Goal: Navigation & Orientation: Find specific page/section

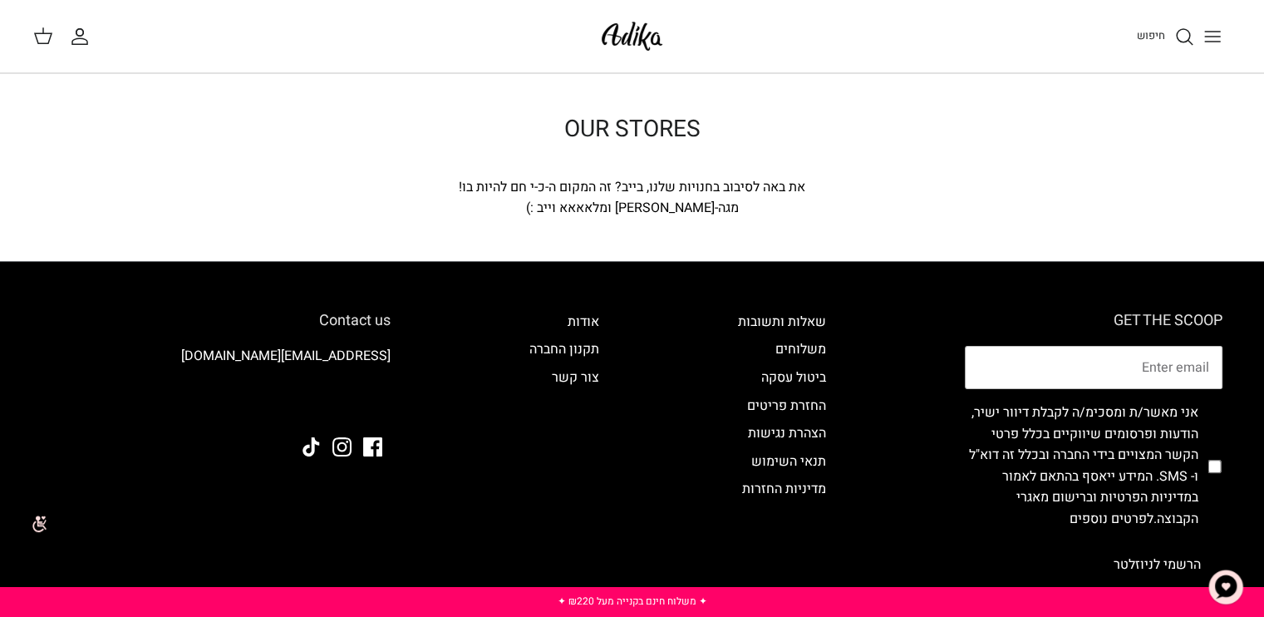
click at [1224, 38] on button "Toggle menu" at bounding box center [1212, 36] width 37 height 37
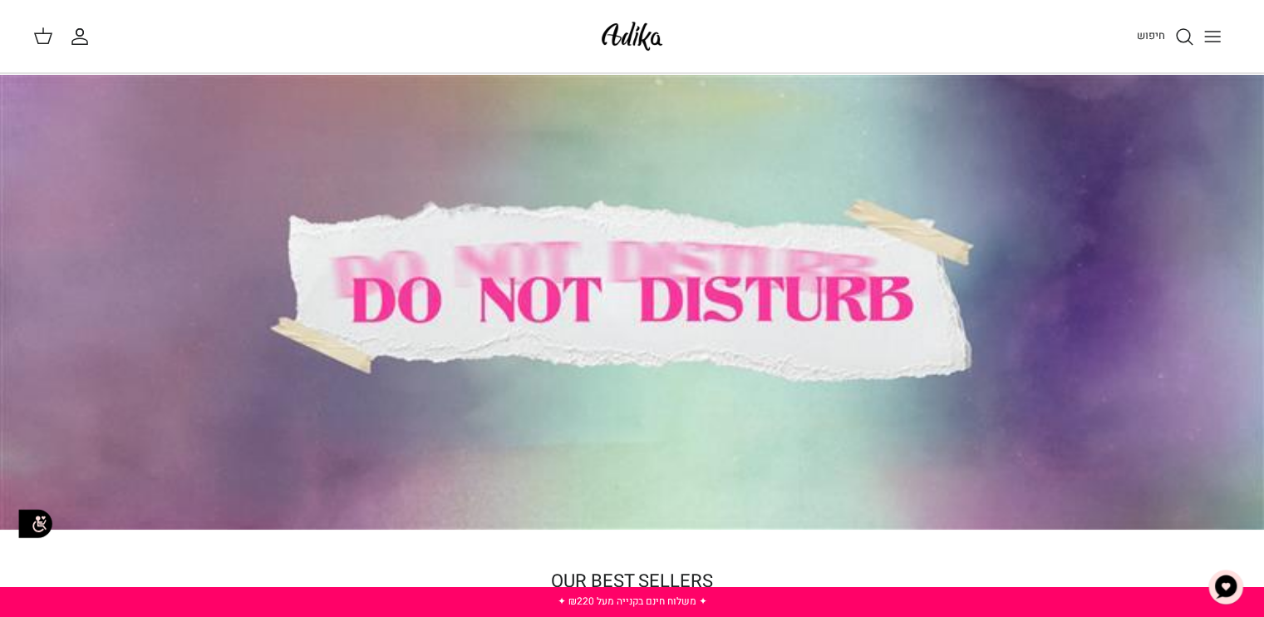
click at [1214, 32] on line "Toggle menu" at bounding box center [1212, 32] width 15 height 0
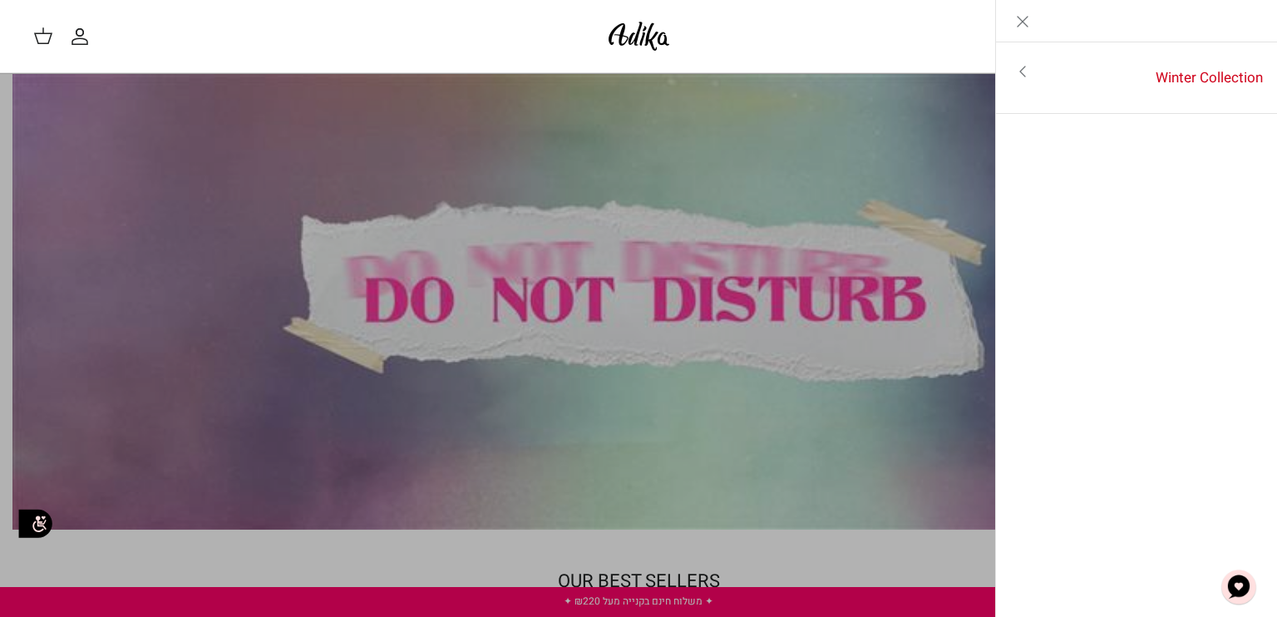
click at [1019, 17] on icon "Close" at bounding box center [1022, 22] width 20 height 20
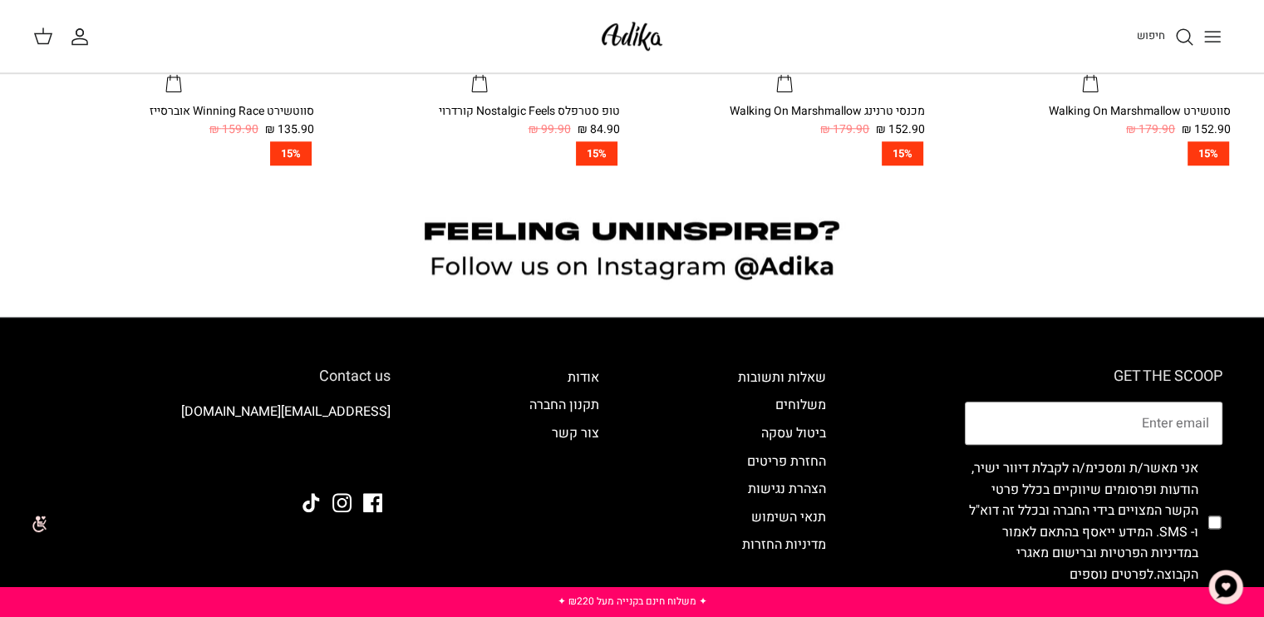
scroll to position [1463, 0]
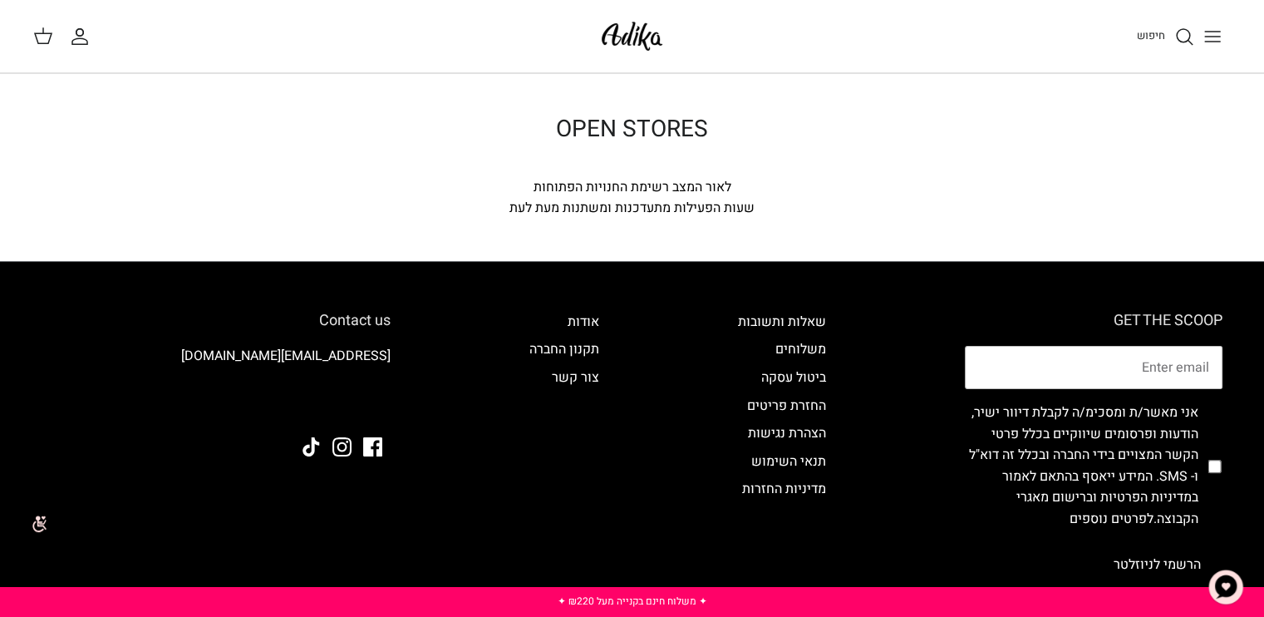
click at [1213, 34] on icon "Toggle menu" at bounding box center [1213, 37] width 20 height 20
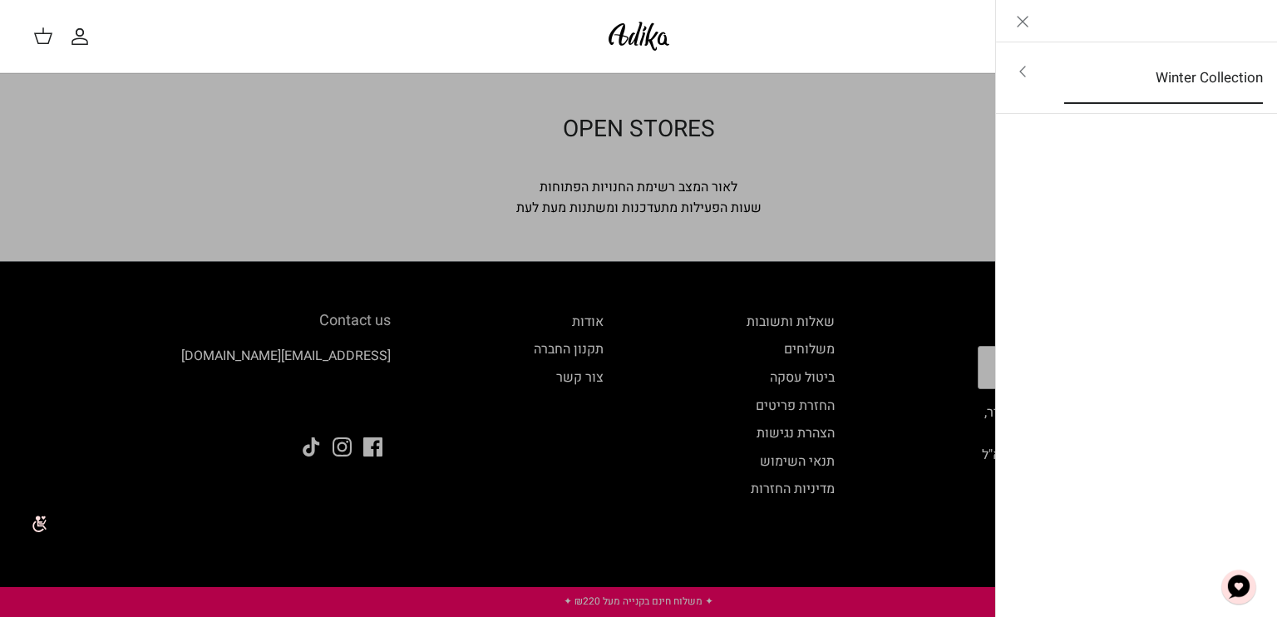
click at [1221, 72] on link "Winter Collection" at bounding box center [1163, 78] width 229 height 52
click at [1221, 72] on link "לכל הפריטים" at bounding box center [1136, 73] width 265 height 42
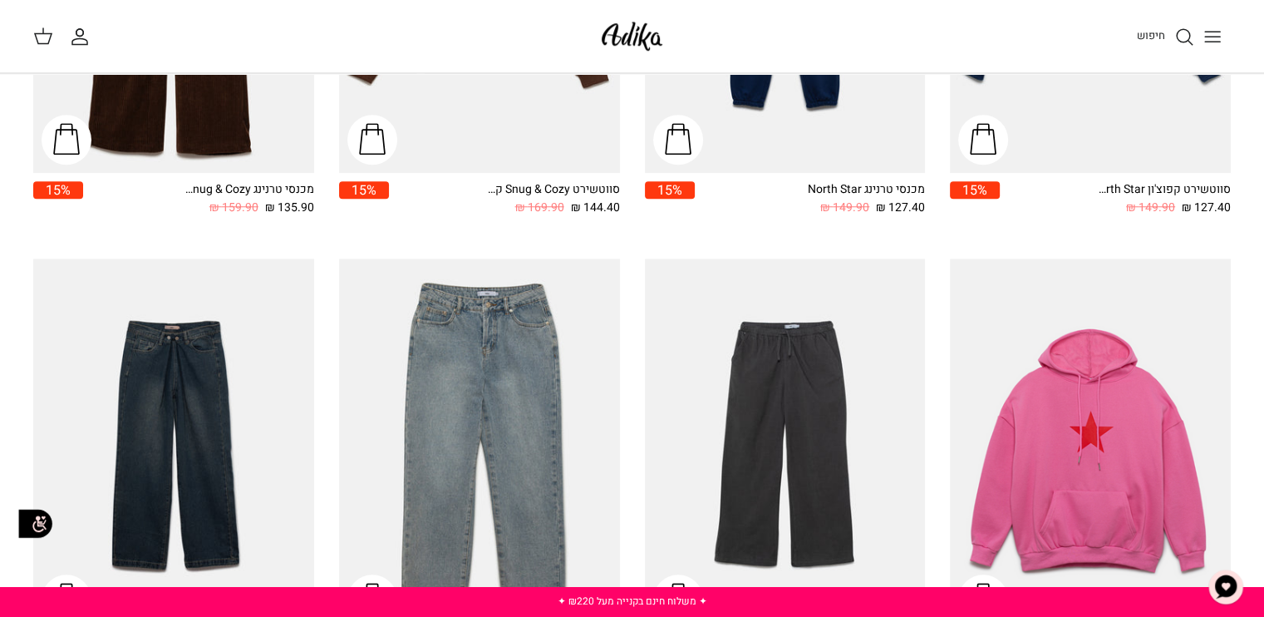
scroll to position [1384, 0]
